Goal: Transaction & Acquisition: Purchase product/service

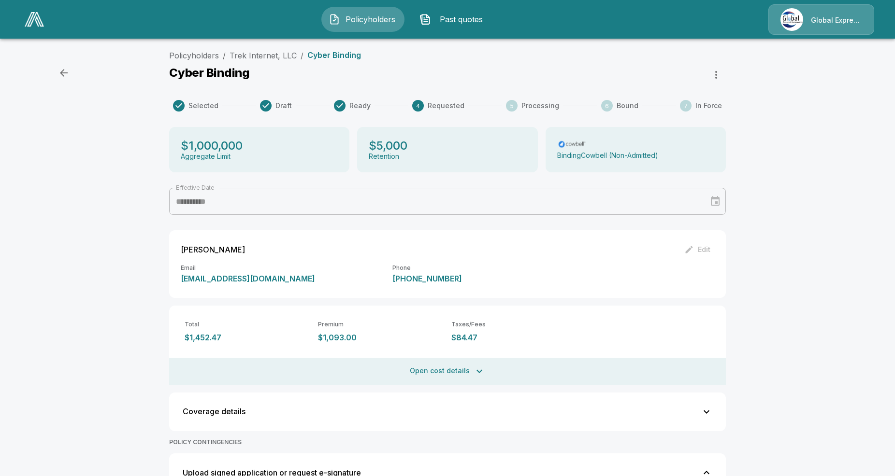
click at [717, 73] on icon "button" at bounding box center [716, 75] width 12 height 12
click at [679, 97] on ul "Mark as manual bind" at bounding box center [680, 97] width 93 height 25
click at [814, 196] on div at bounding box center [447, 238] width 895 height 476
click at [782, 316] on div "**********" at bounding box center [447, 405] width 895 height 719
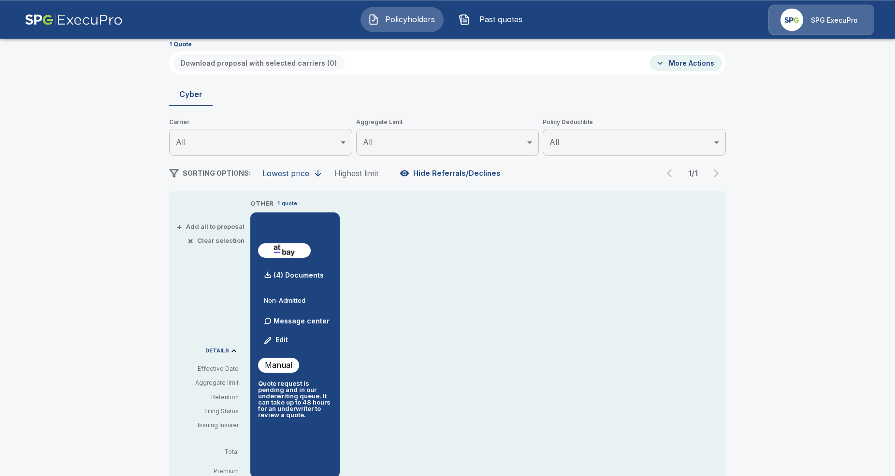
scroll to position [49, 0]
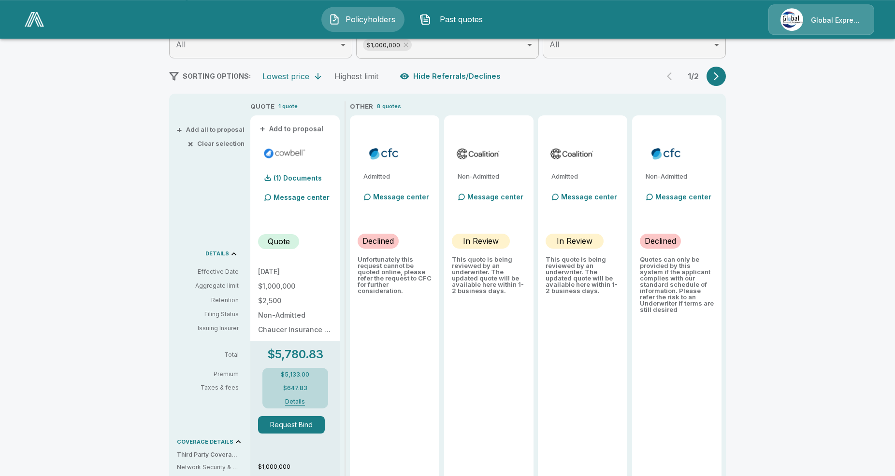
scroll to position [148, 0]
drag, startPoint x: 409, startPoint y: 297, endPoint x: 364, endPoint y: 227, distance: 83.0
click at [364, 227] on div "Admitted Message center Declined Unfortunately this request cannot be quoted on…" at bounding box center [394, 412] width 89 height 592
click at [396, 311] on div "Admitted Message center Declined Unfortunately this request cannot be quoted on…" at bounding box center [394, 412] width 89 height 592
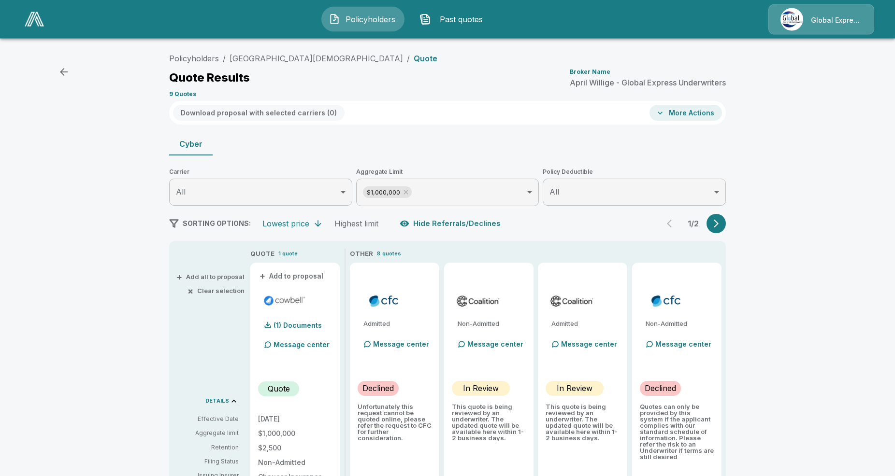
scroll to position [0, 0]
click at [298, 58] on link "Heritage Christian Academy" at bounding box center [316, 60] width 173 height 10
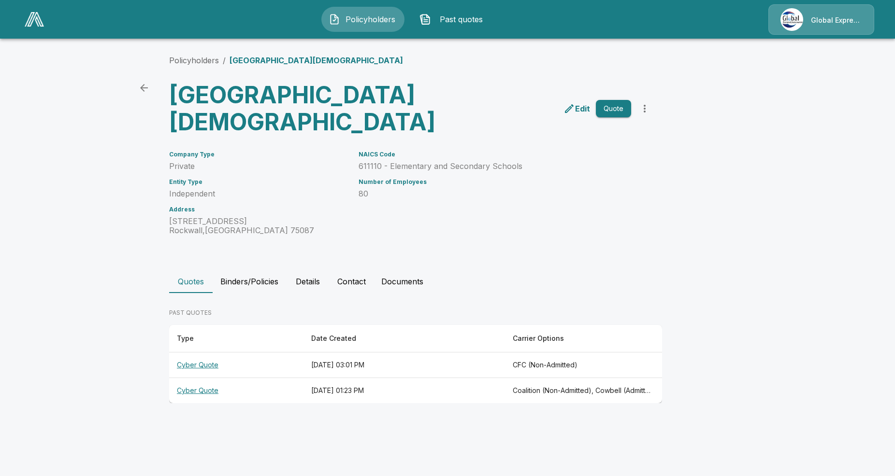
click at [644, 112] on icon "more" at bounding box center [645, 109] width 2 height 8
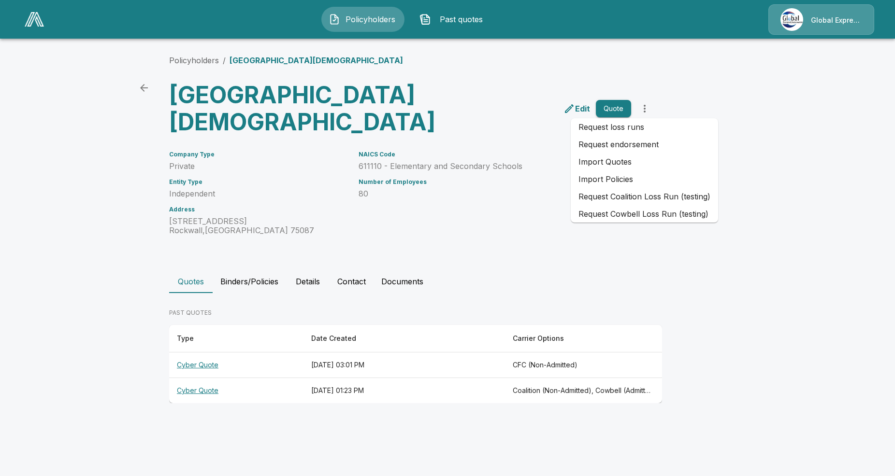
click at [124, 364] on main "Policyholders / Heritage Christian Academy Heritage Christian Academy Edit Quot…" at bounding box center [447, 211] width 895 height 422
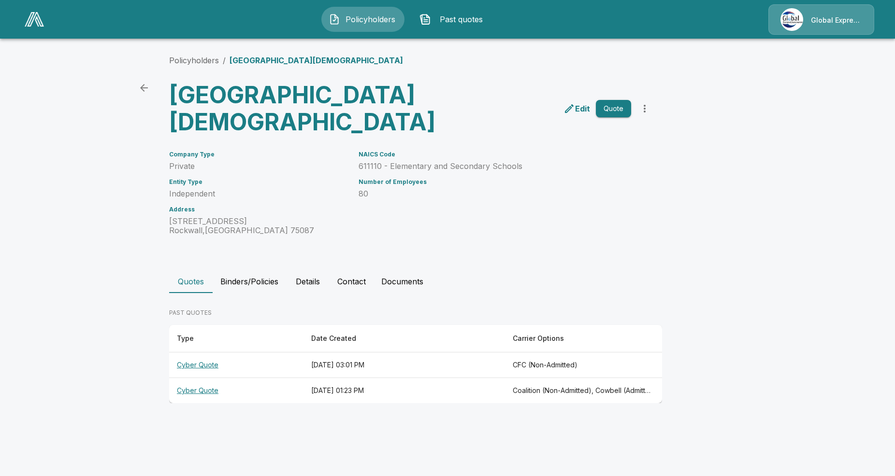
click at [124, 364] on main "Policyholders / Heritage Christian Academy Heritage Christian Academy Edit Quot…" at bounding box center [447, 211] width 895 height 422
click at [213, 360] on th "Cyber Quote" at bounding box center [236, 366] width 134 height 26
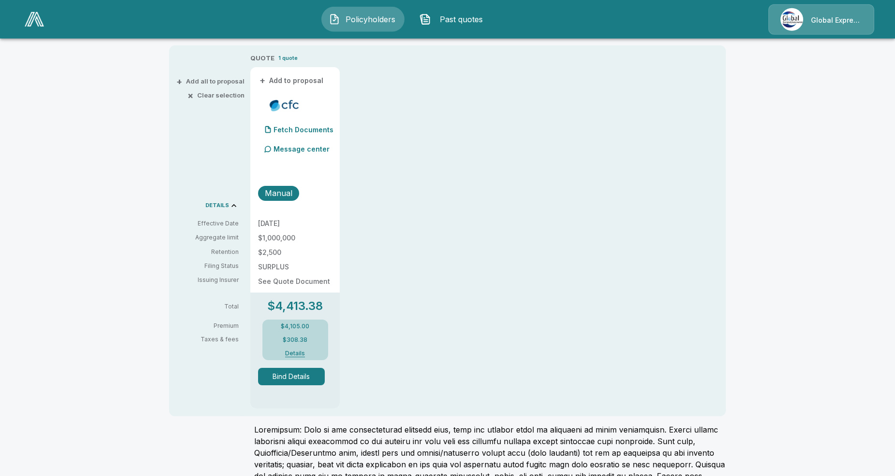
scroll to position [197, 0]
click at [509, 329] on div "QUOTE 1 quote + Add to proposal Fetch Documents Message center Manual 8/10/2025…" at bounding box center [488, 230] width 476 height 356
drag, startPoint x: 247, startPoint y: 223, endPoint x: 319, endPoint y: 226, distance: 71.6
click at [319, 226] on div "+ Add all to proposal × Clear selection DETAILS Effective Date Aggregate limit …" at bounding box center [447, 229] width 557 height 371
click at [436, 248] on div "QUOTE 1 quote + Add to proposal Fetch Documents Message center Manual 8/10/2025…" at bounding box center [488, 230] width 476 height 356
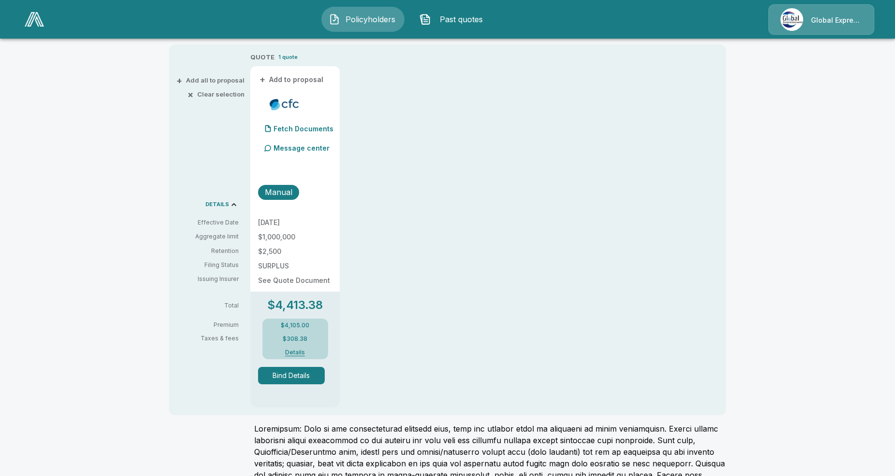
click at [436, 259] on div "QUOTE 1 quote + Add to proposal Fetch Documents Message center Manual 8/10/2025…" at bounding box center [488, 230] width 476 height 356
